Goal: Find specific page/section: Find specific page/section

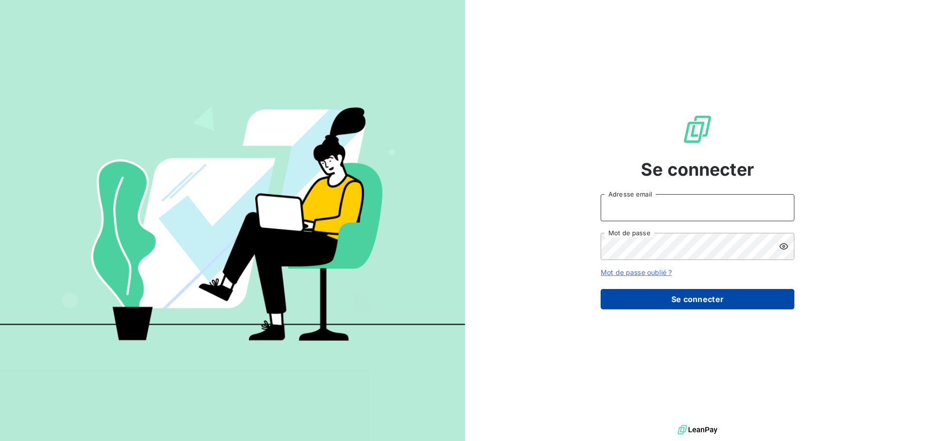
type input "[EMAIL_ADDRESS][DOMAIN_NAME]"
click at [653, 303] on button "Se connecter" at bounding box center [698, 299] width 194 height 20
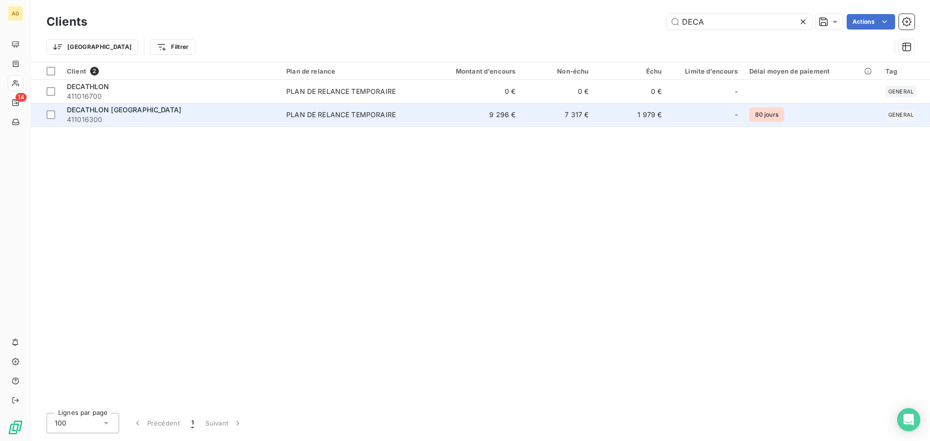
type input "DECA"
click at [145, 106] on div "DECATHLON [GEOGRAPHIC_DATA]" at bounding box center [171, 110] width 208 height 10
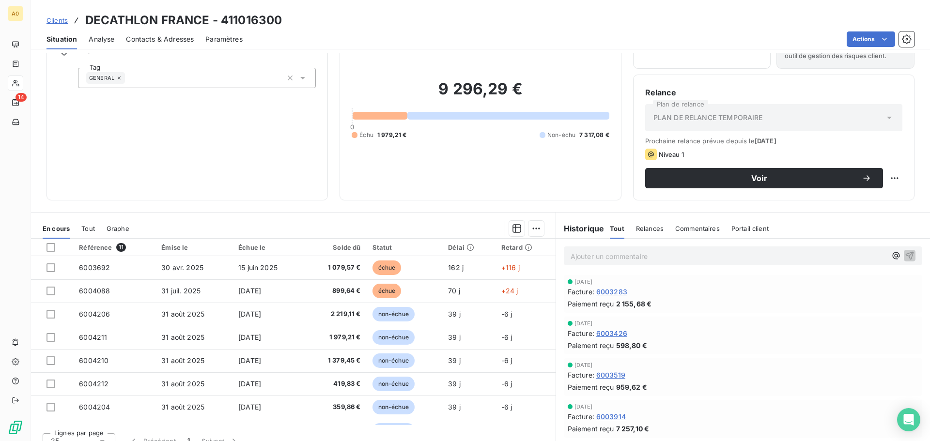
scroll to position [65, 0]
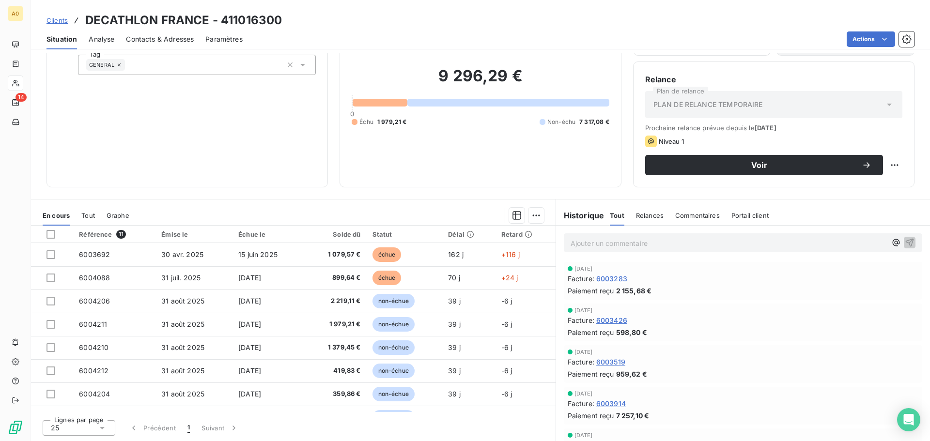
click at [639, 238] on p "Ajouter un commentaire ﻿" at bounding box center [729, 243] width 316 height 12
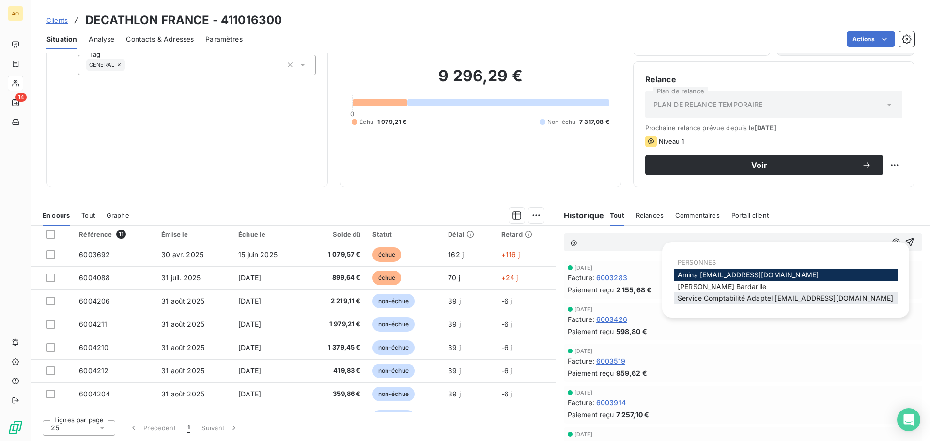
click at [688, 300] on span "Service Comptabilité Adaptel recouvrement@adaptel.fr" at bounding box center [786, 298] width 216 height 8
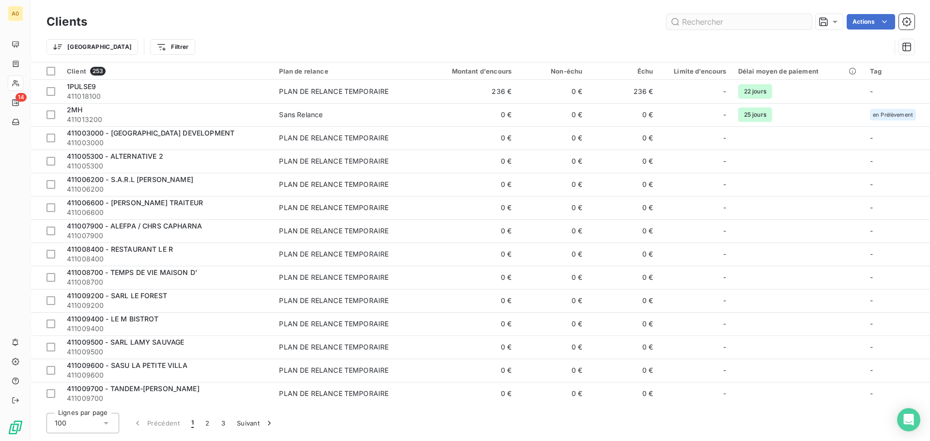
click at [712, 23] on input "text" at bounding box center [739, 22] width 145 height 16
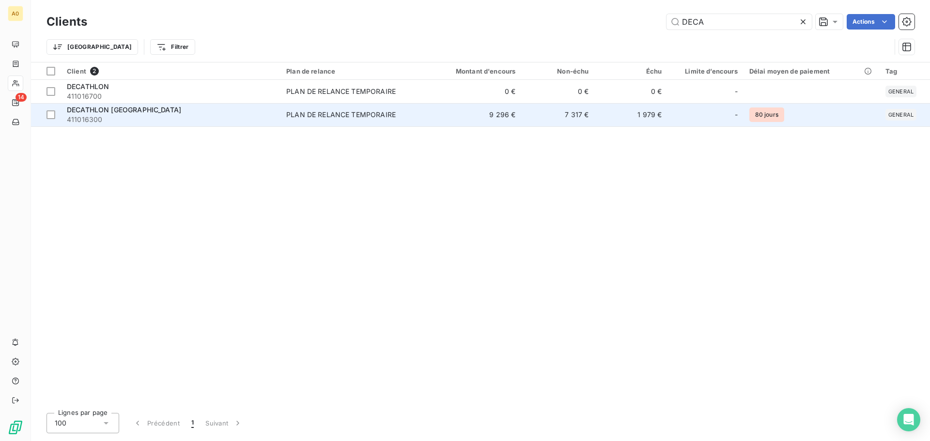
type input "DECA"
click at [361, 117] on div "PLAN DE RELANCE TEMPORAIRE" at bounding box center [340, 115] width 109 height 10
